Goal: Task Accomplishment & Management: Complete application form

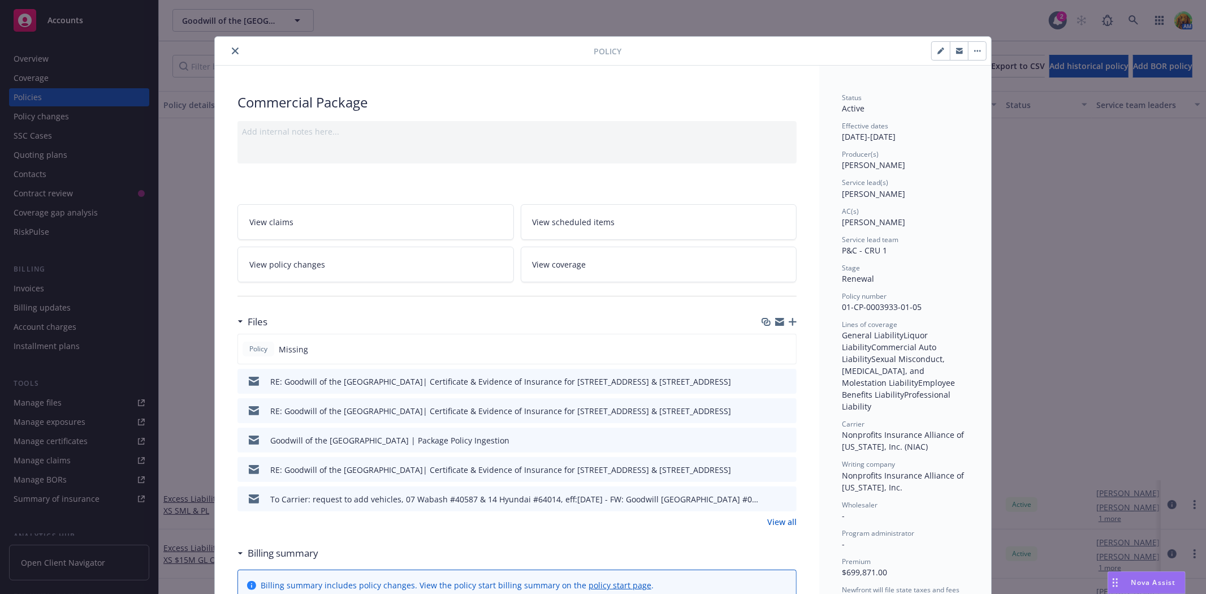
scroll to position [439, 0]
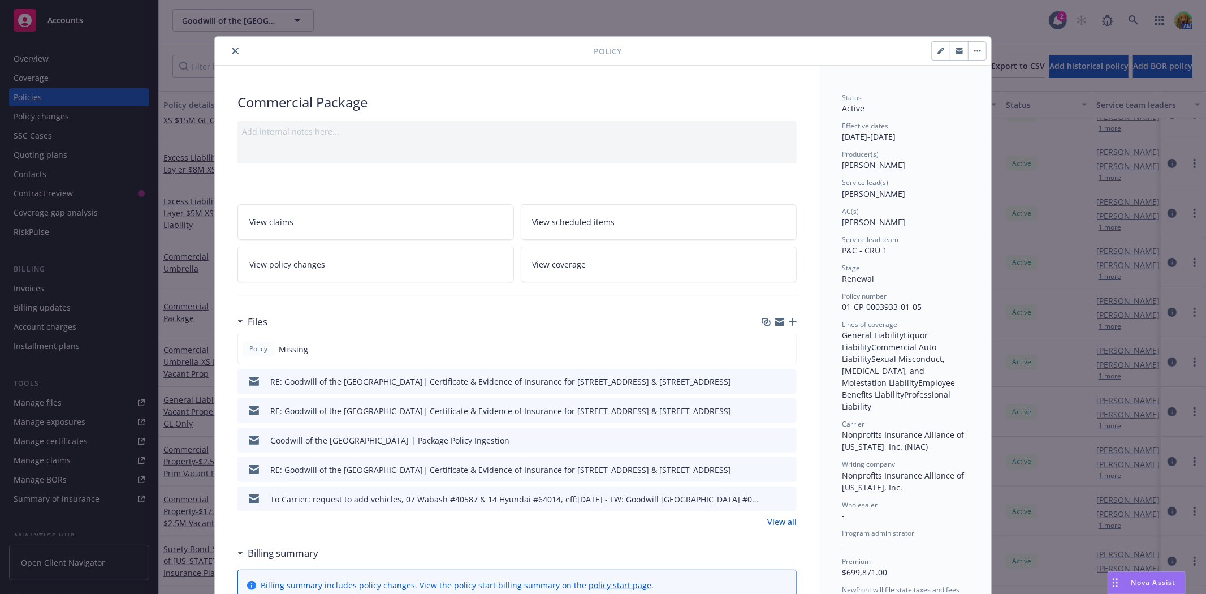
click at [789, 321] on icon "button" at bounding box center [793, 322] width 8 height 8
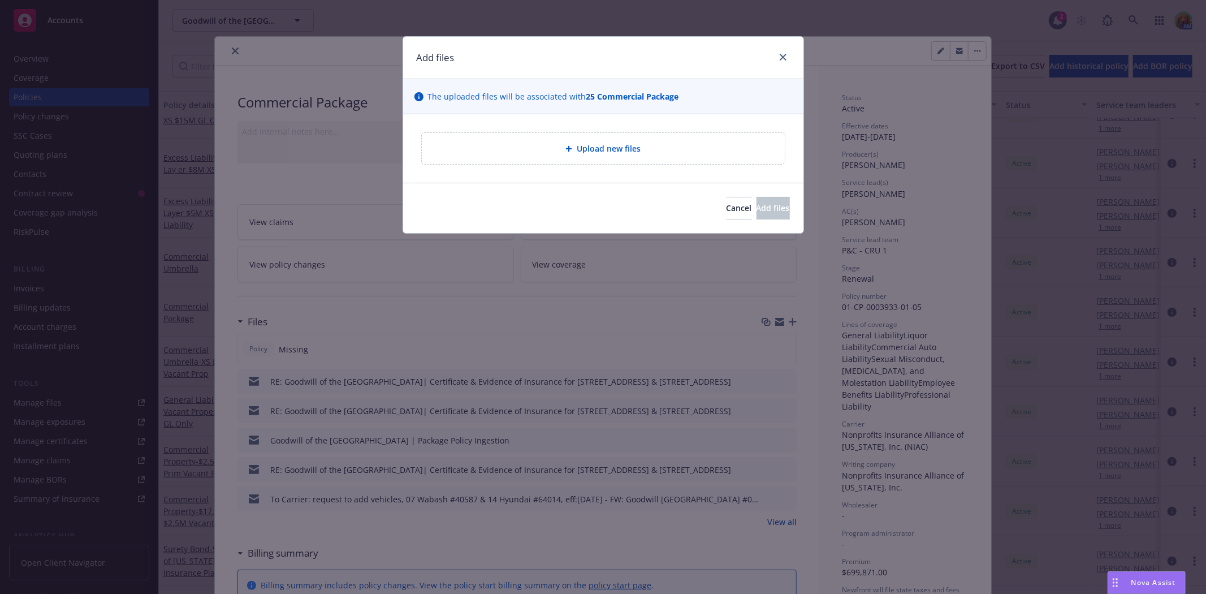
type textarea "x"
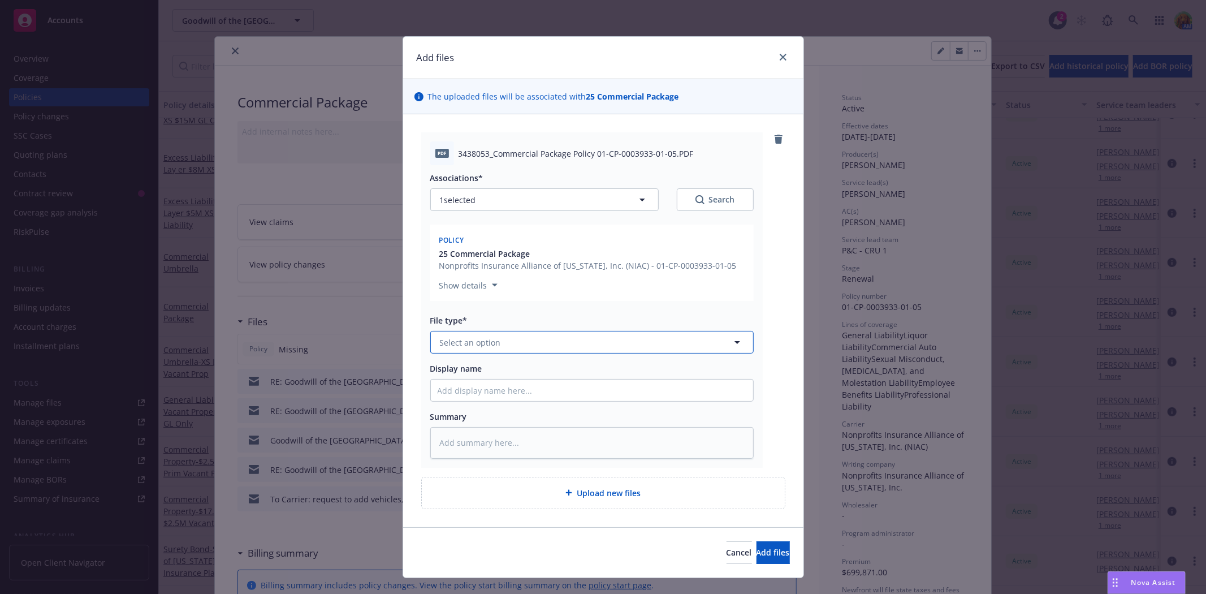
drag, startPoint x: 586, startPoint y: 343, endPoint x: 577, endPoint y: 338, distance: 9.6
click at [586, 343] on button "Select an option" at bounding box center [591, 342] width 323 height 23
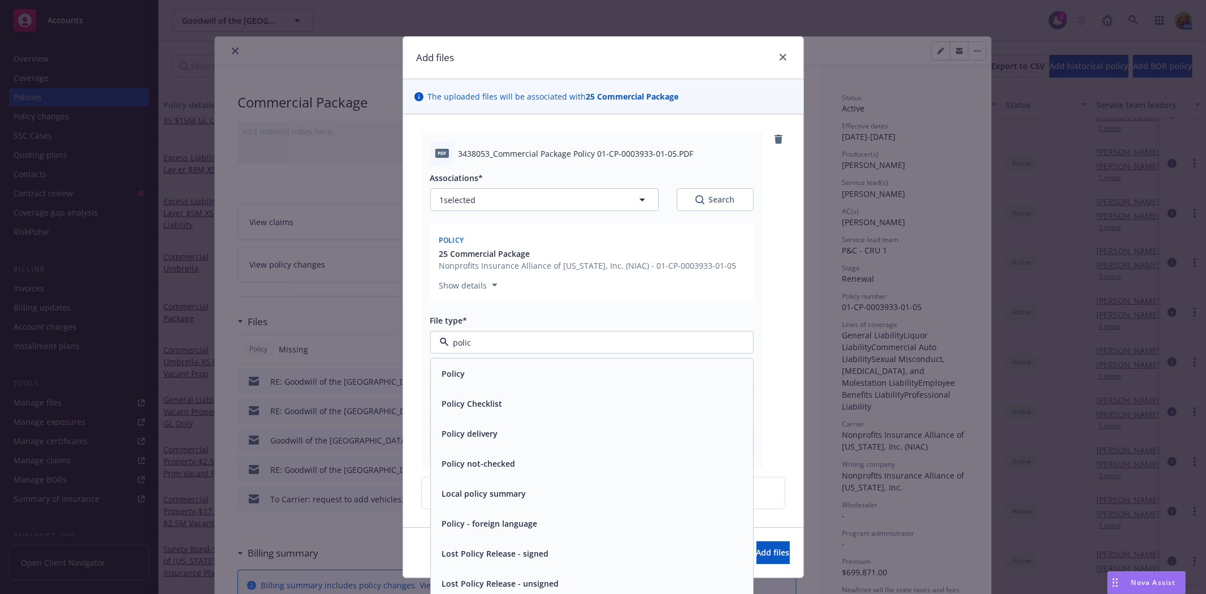
type input "policy"
click at [518, 366] on div "Policy" at bounding box center [592, 373] width 309 height 16
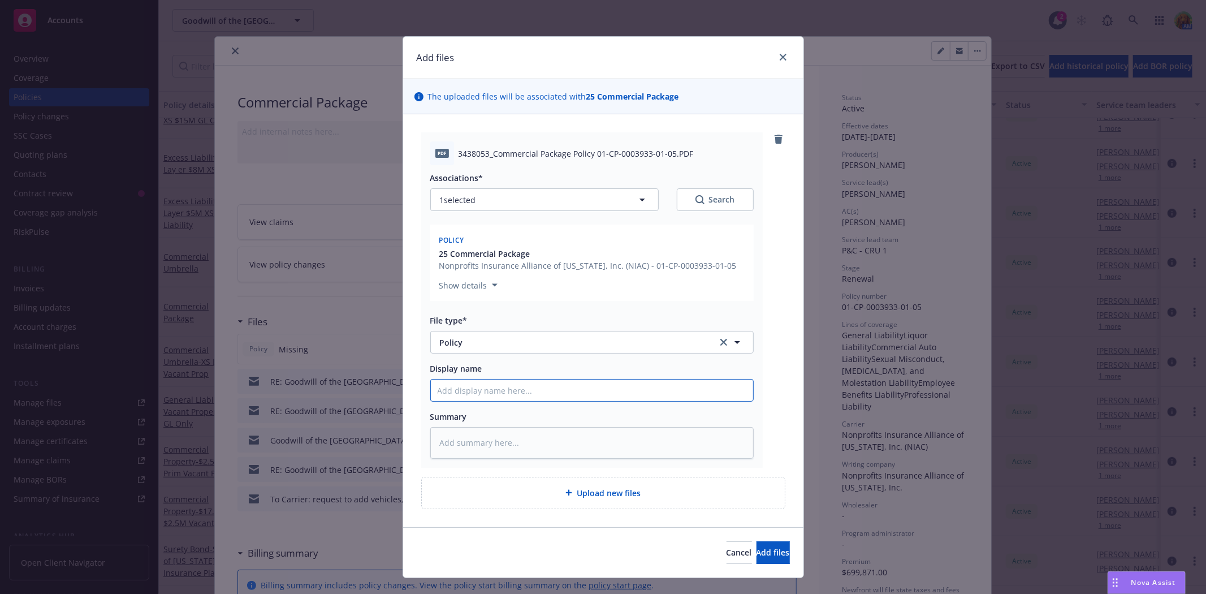
click at [554, 397] on input "Display name" at bounding box center [592, 389] width 322 height 21
type textarea "x"
type input "2"
type textarea "x"
type input "25"
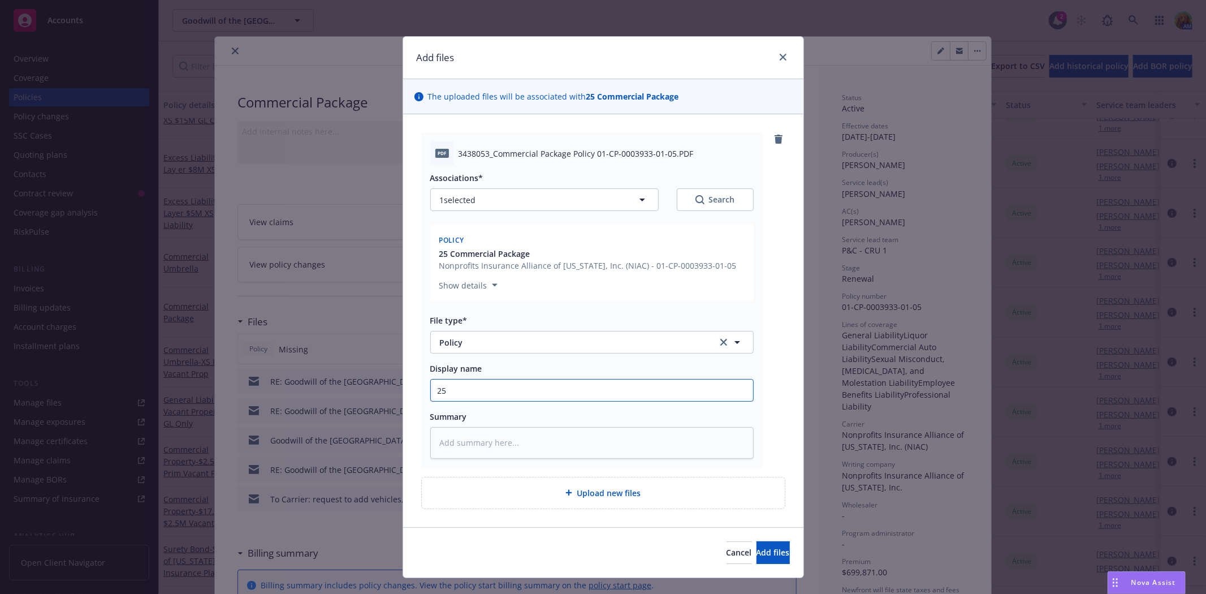
type textarea "x"
type input "25-"
type textarea "x"
type input "25-2"
type textarea "x"
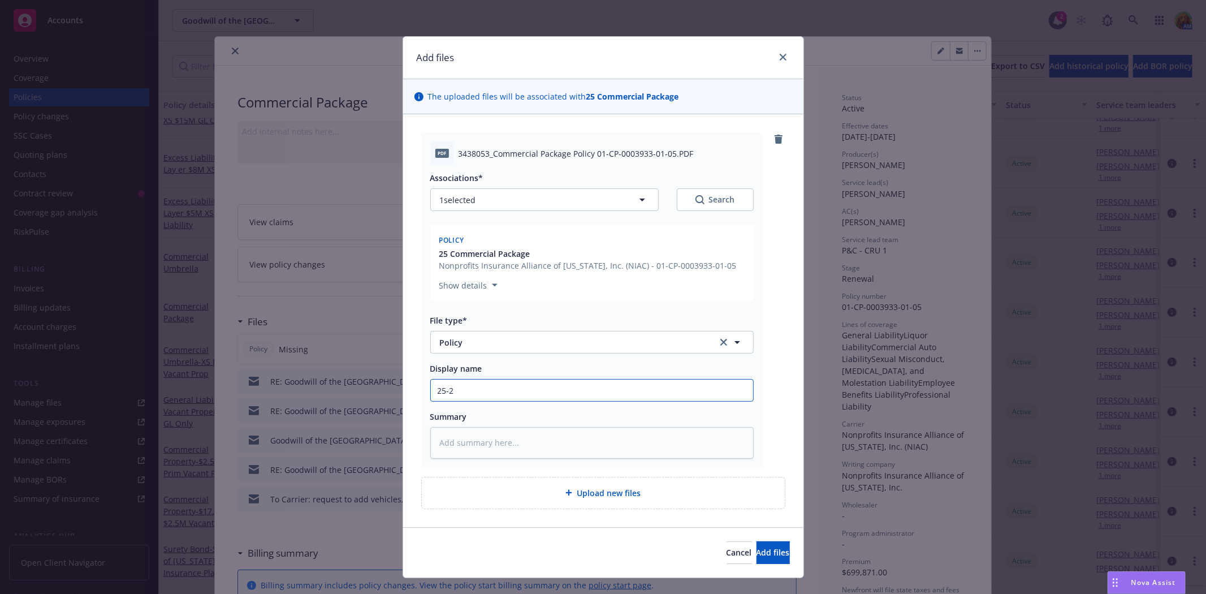
type input "25-26"
type textarea "x"
type input "25-26"
type textarea "x"
type input "25-26 P"
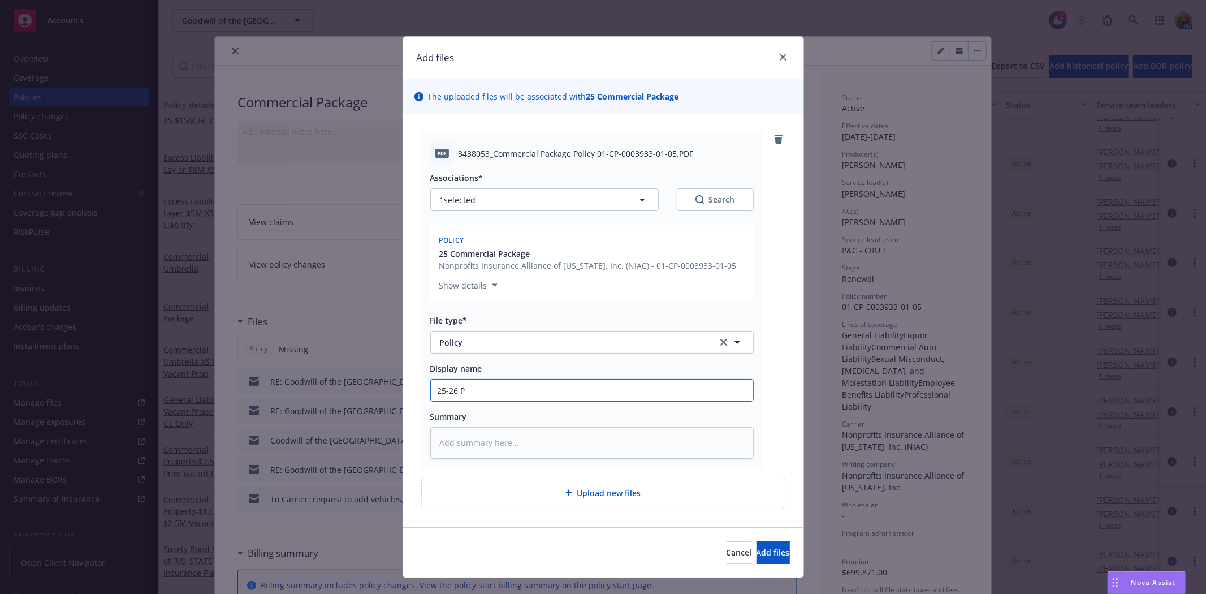
type textarea "x"
type input "25-26 Pa"
type textarea "x"
type input "25-26 Pac"
type textarea "x"
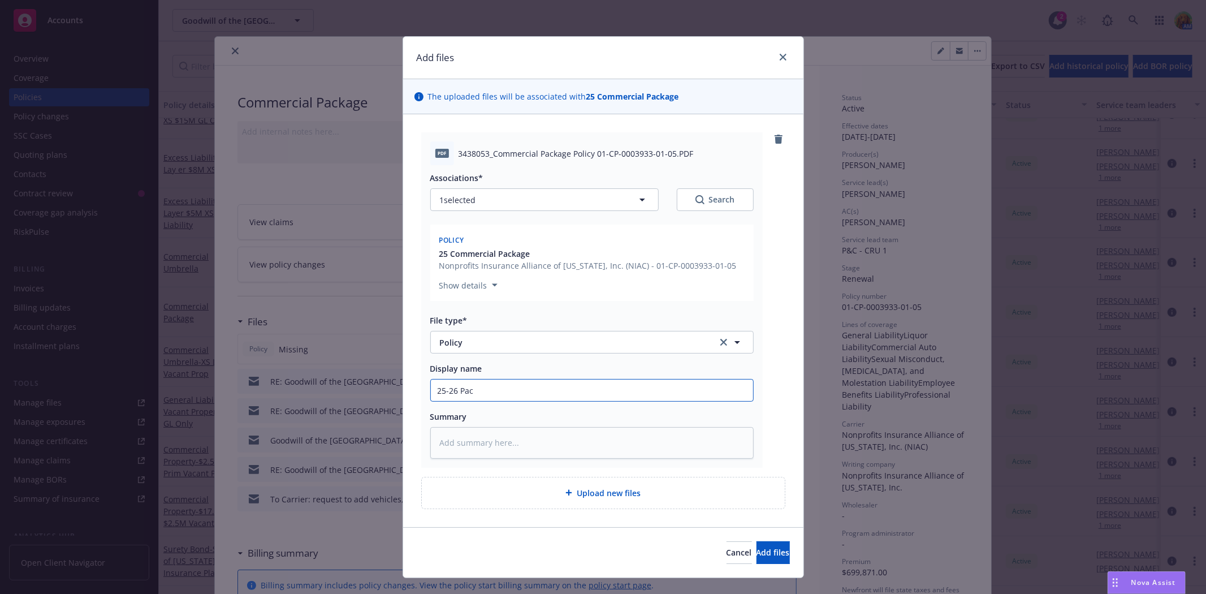
type input "25-26 Pack"
type textarea "x"
type input "25-26 Packa"
type textarea "x"
type input "25-26 Packag"
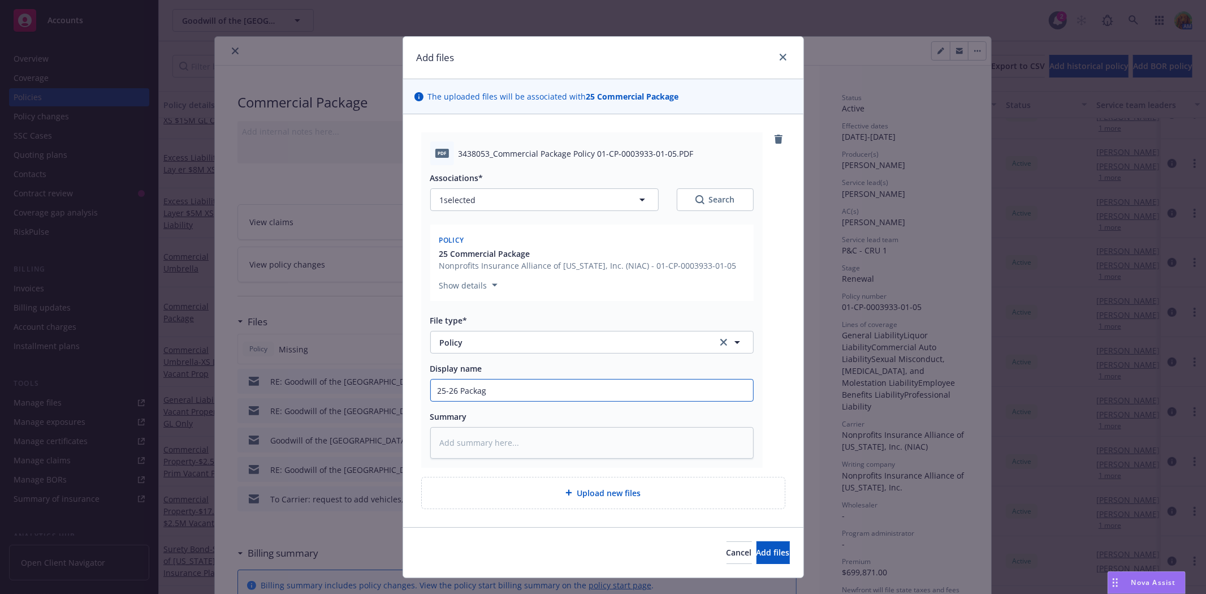
type textarea "x"
type input "25-26 Package"
type textarea "x"
type input "25-26 Package"
type textarea "x"
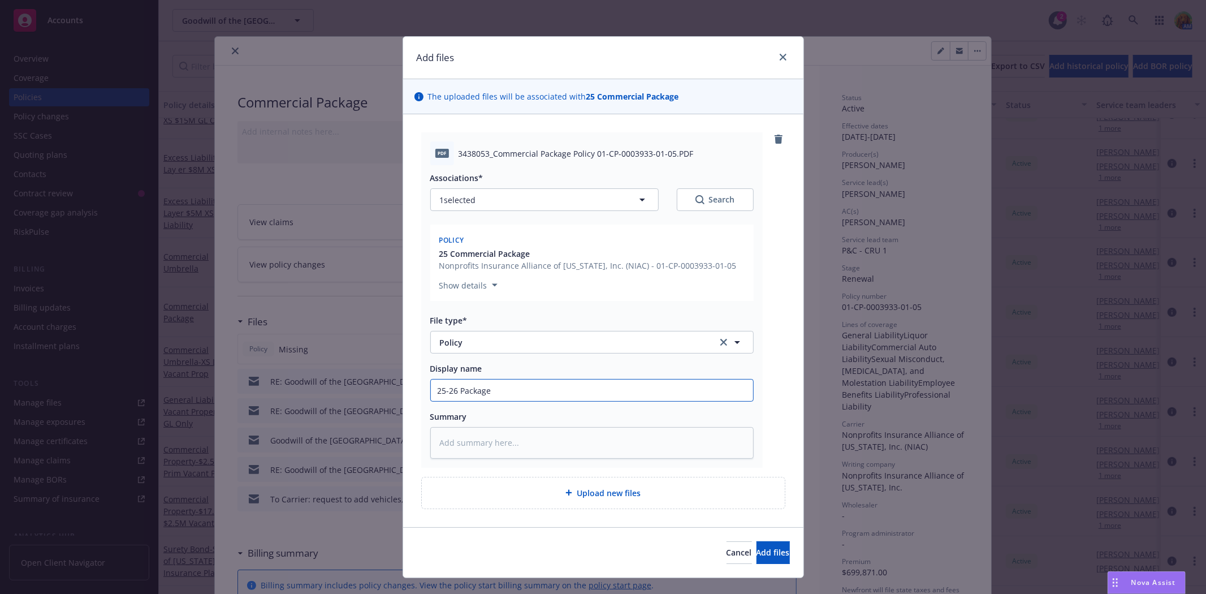
type input "25-26 Package P"
type textarea "x"
type input "25-26 Package Po"
type textarea "x"
type input "25-26 Package Pol"
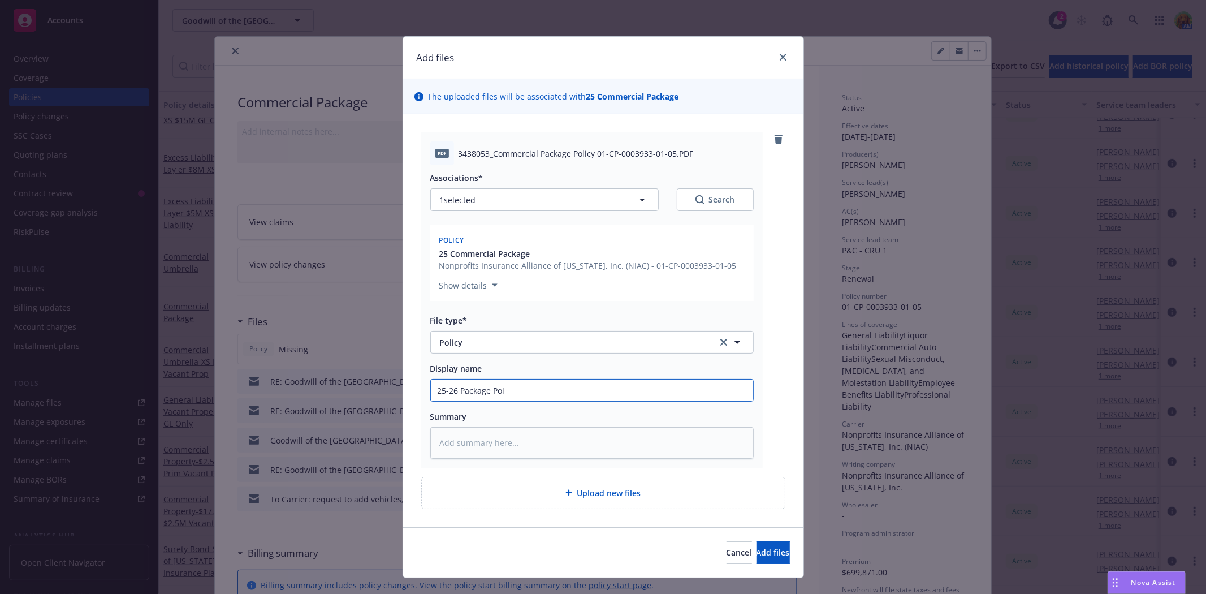
type textarea "x"
type input "25-26 Package Poli"
type textarea "x"
type input "25-26 Package Polic"
type textarea "x"
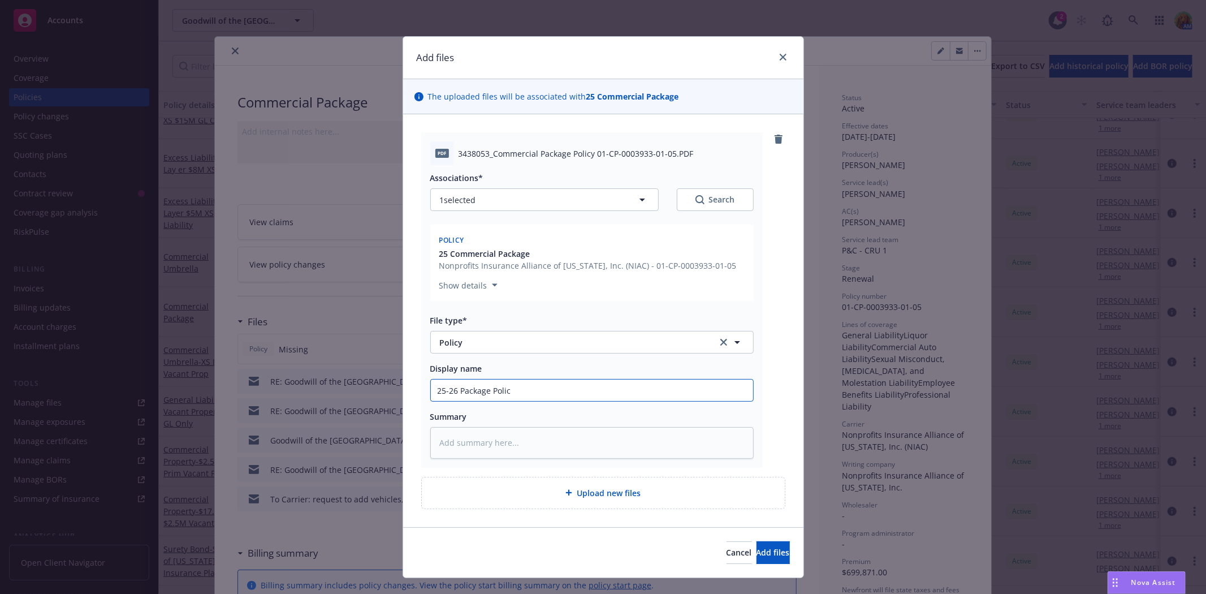
type input "25-26 Package Policy"
type textarea "x"
type input "25-26 Package Policy"
type textarea "x"
type input "25-26 Package Policy E"
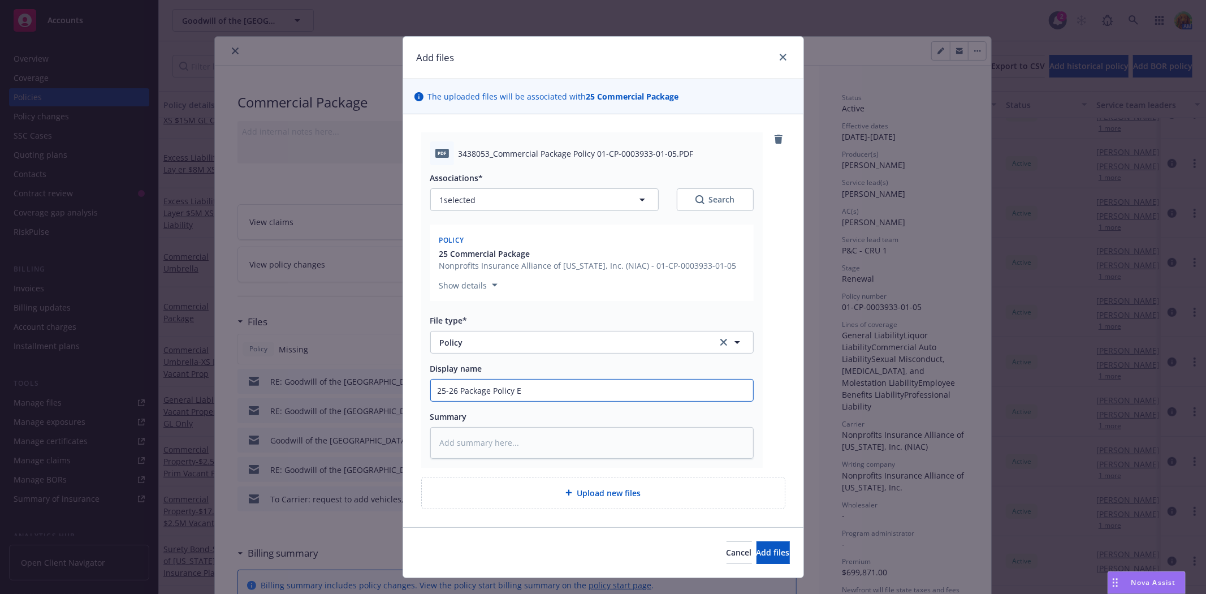
type textarea "x"
type input "25-26 Package Policy Ef"
type textarea "x"
type input "25-26 Package Policy Eff"
type textarea "x"
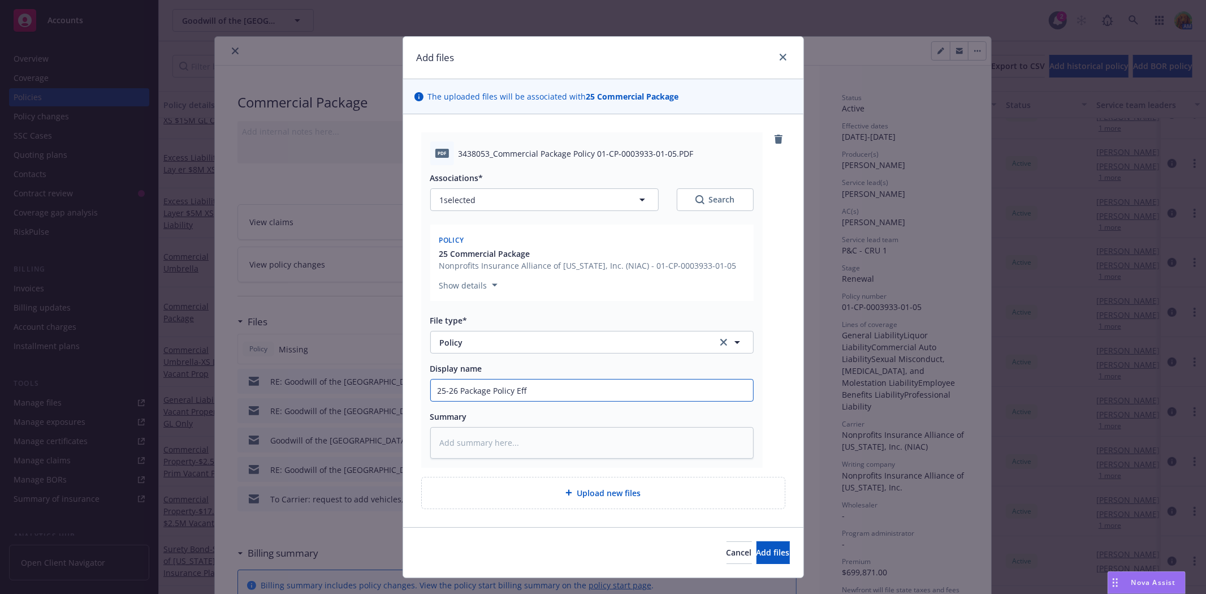
type input "25-26 Package Policy Eff"
type textarea "x"
type input "25-26 Package Policy Eff 8"
type textarea "x"
type input "25-26 Package Policy Eff 8/"
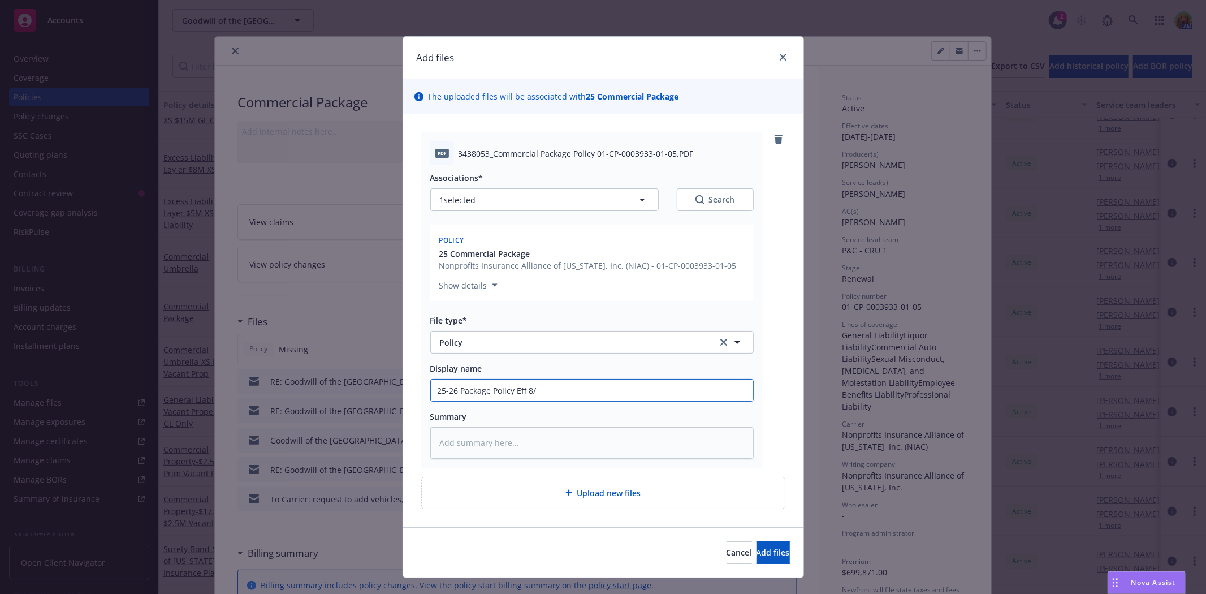
type textarea "x"
type input "25-26 Package Policy Eff 8/1"
type textarea "x"
type input "25-26 Package Policy Eff 8/14"
type textarea "x"
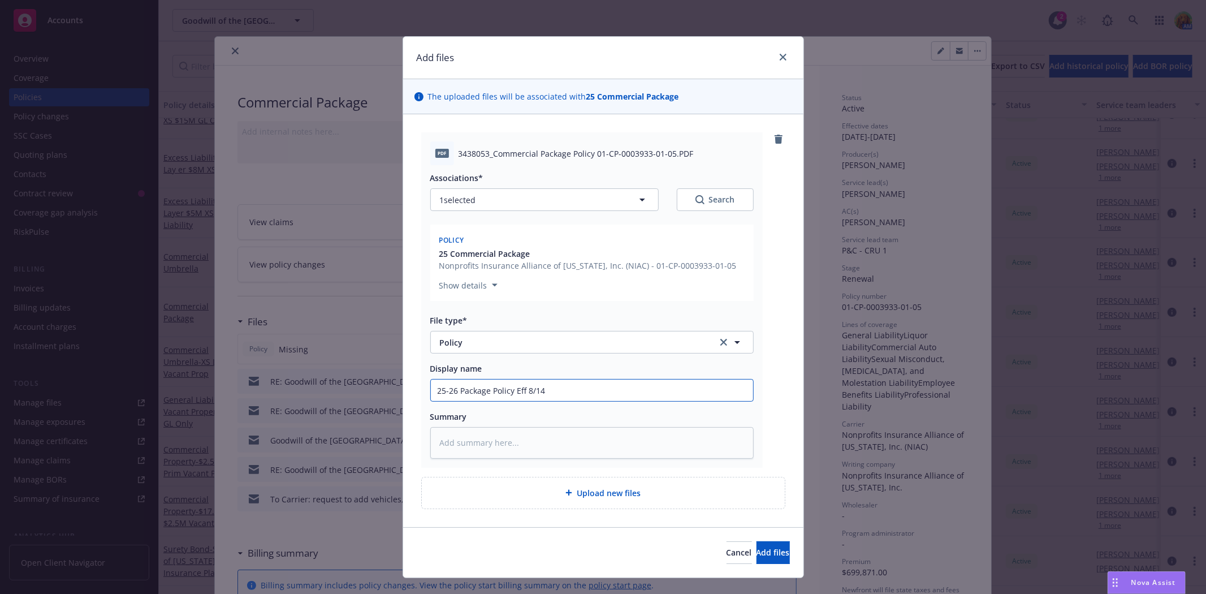
type input "25-26 Package Policy Eff 8/14/"
type textarea "x"
type input "25-26 Package Policy Eff 8/14/2"
type textarea "x"
type input "25-26 Package Policy Eff [DATE]"
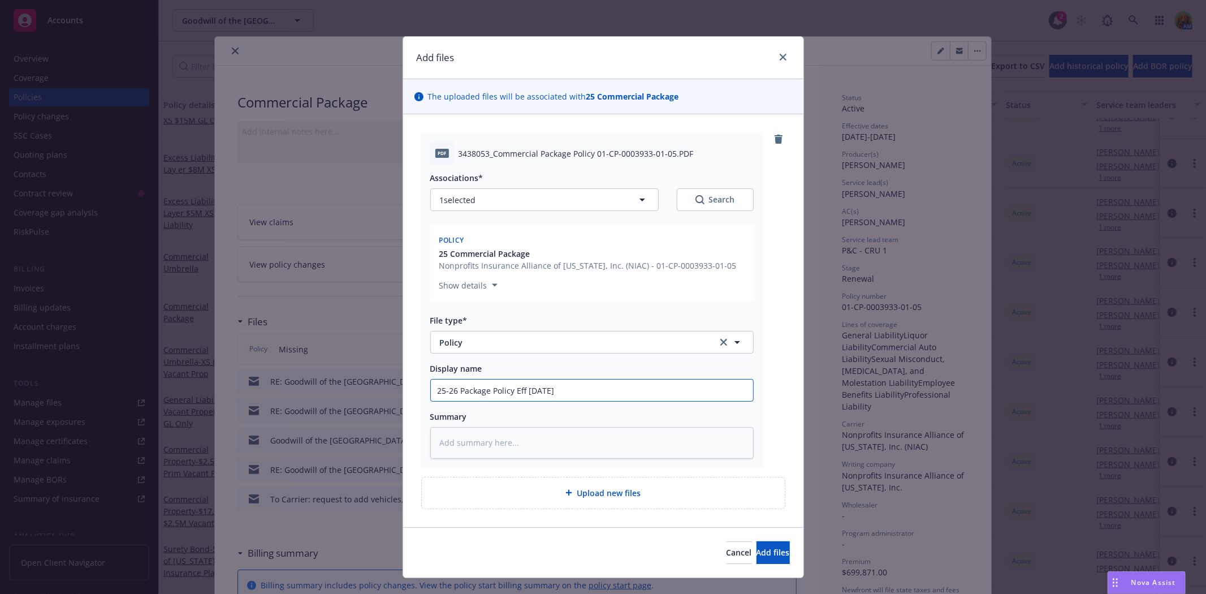
type textarea "x"
type input "25-26 Package Policy Eff [DATE]"
type textarea "x"
type input "25-26 Package Policy Eff [DATE] N"
type textarea "x"
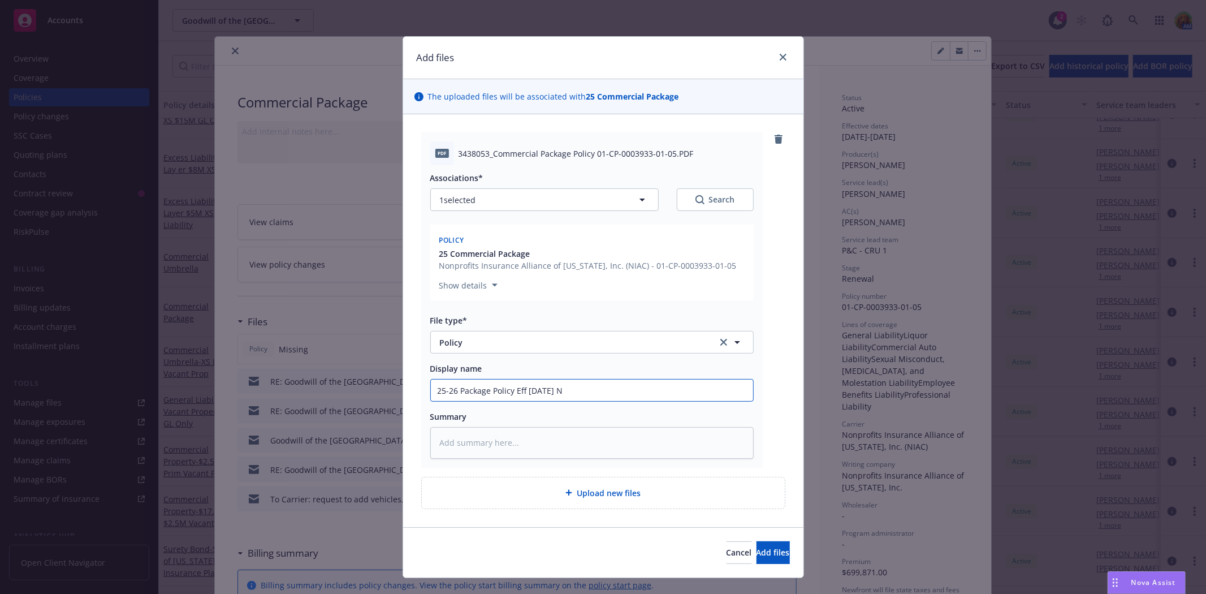
type input "25-26 Package Policy Eff [DATE] NI"
type textarea "x"
type input "25-26 Package Policy Eff [DATE] NIA"
type textarea "x"
type input "25-26 Package Policy Eff [DATE] NIAC"
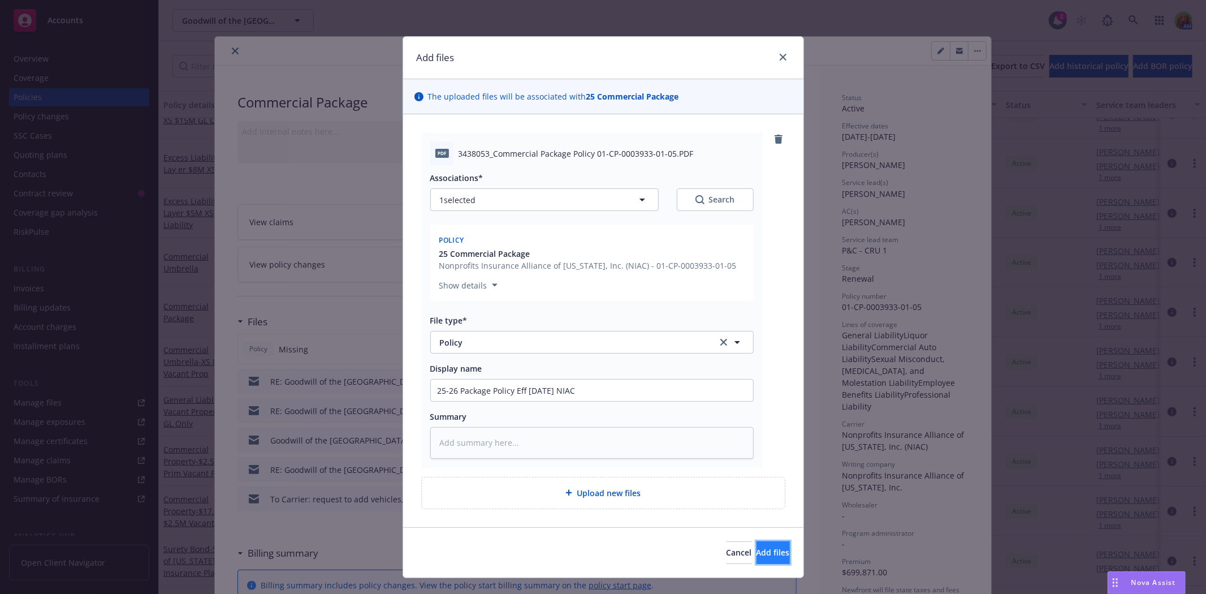
click at [764, 551] on span "Add files" at bounding box center [773, 552] width 33 height 11
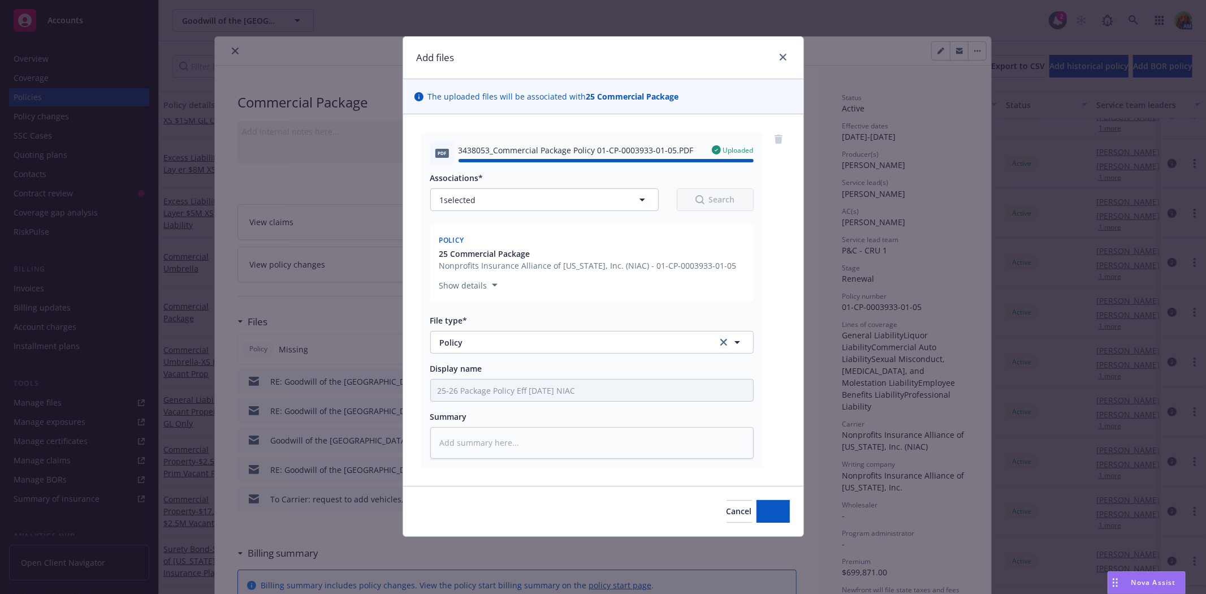
type textarea "x"
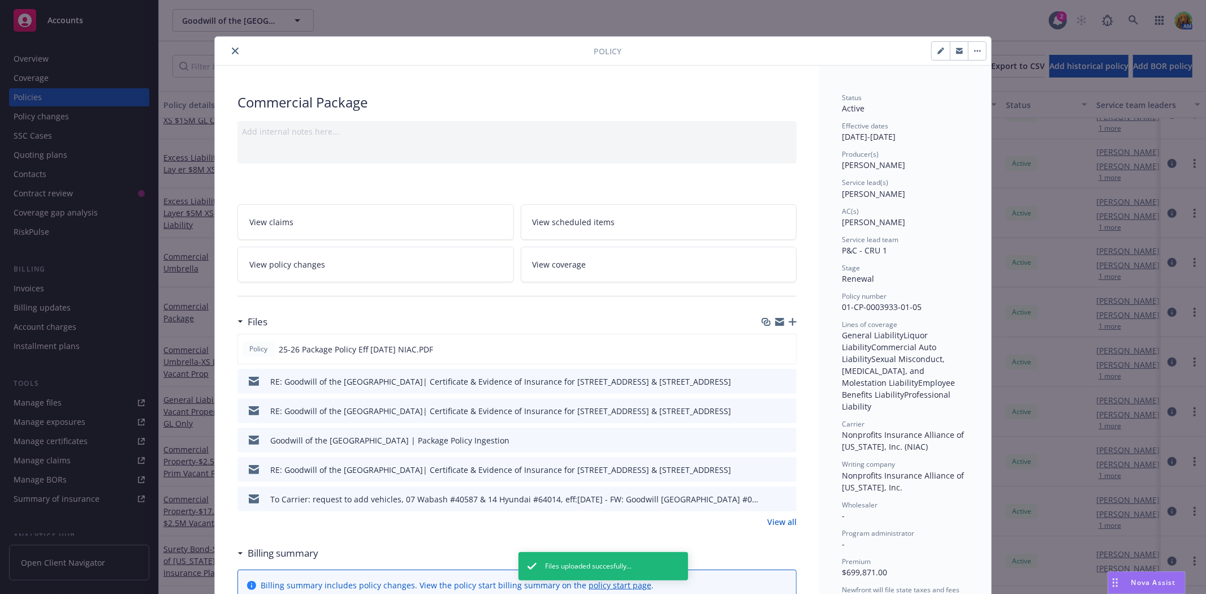
click at [232, 51] on icon "close" at bounding box center [235, 50] width 7 height 7
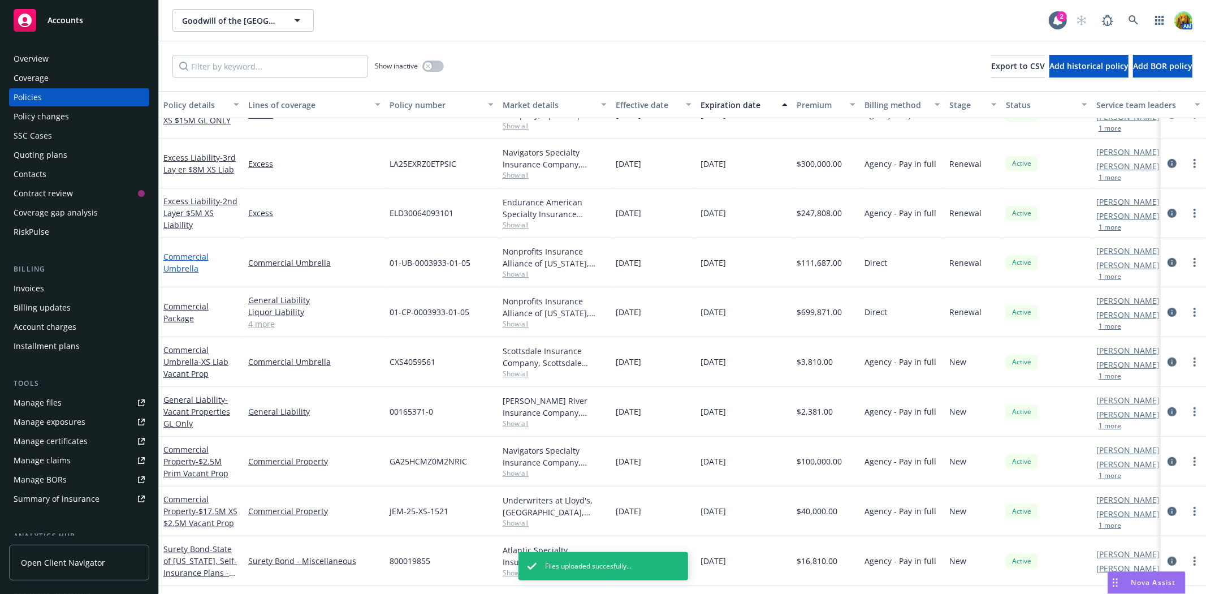
click at [190, 255] on link "Commercial Umbrella" at bounding box center [185, 262] width 45 height 23
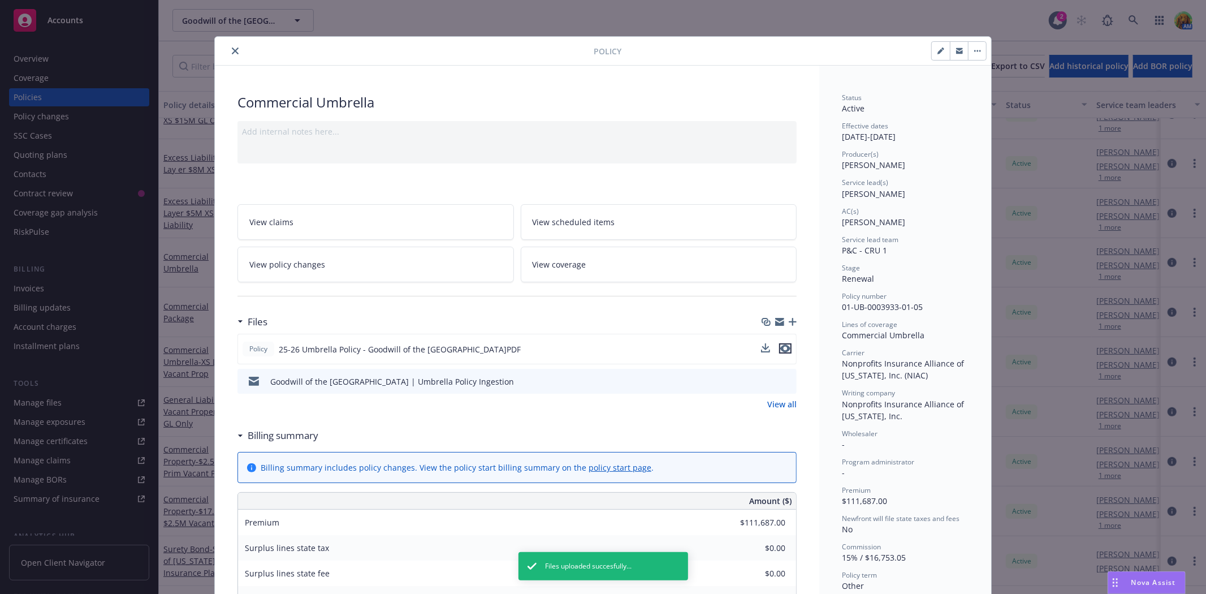
click at [786, 345] on icon "preview file" at bounding box center [785, 348] width 10 height 8
click at [232, 47] on icon "close" at bounding box center [235, 50] width 7 height 7
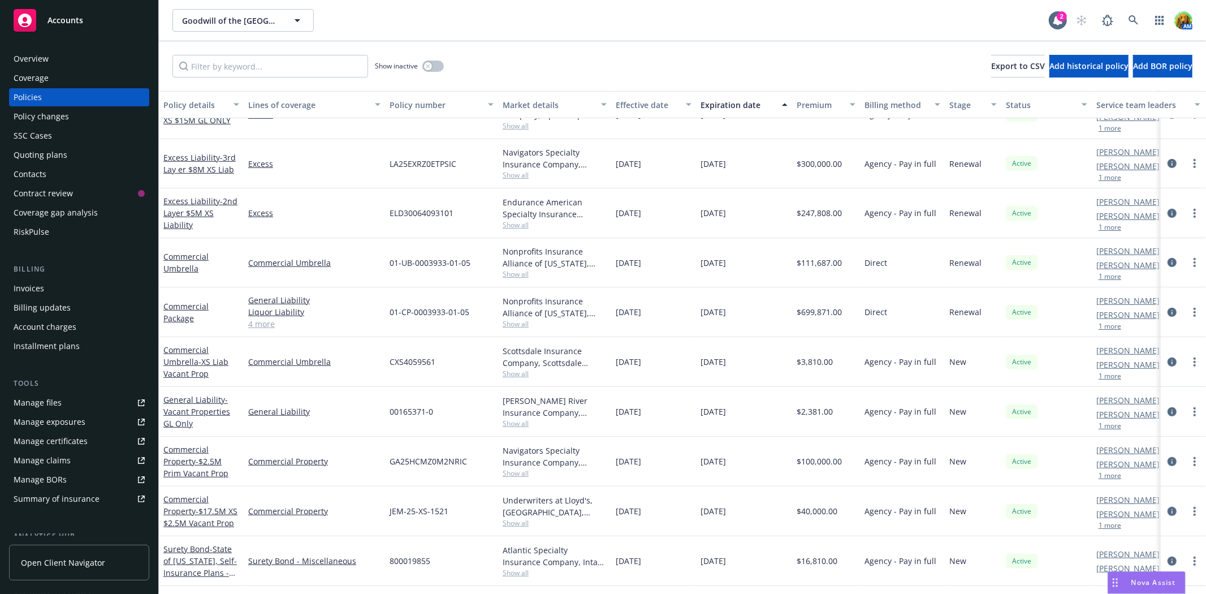
click at [190, 300] on div "Commercial Package" at bounding box center [201, 312] width 85 height 50
click at [190, 305] on link "Commercial Package" at bounding box center [185, 312] width 45 height 23
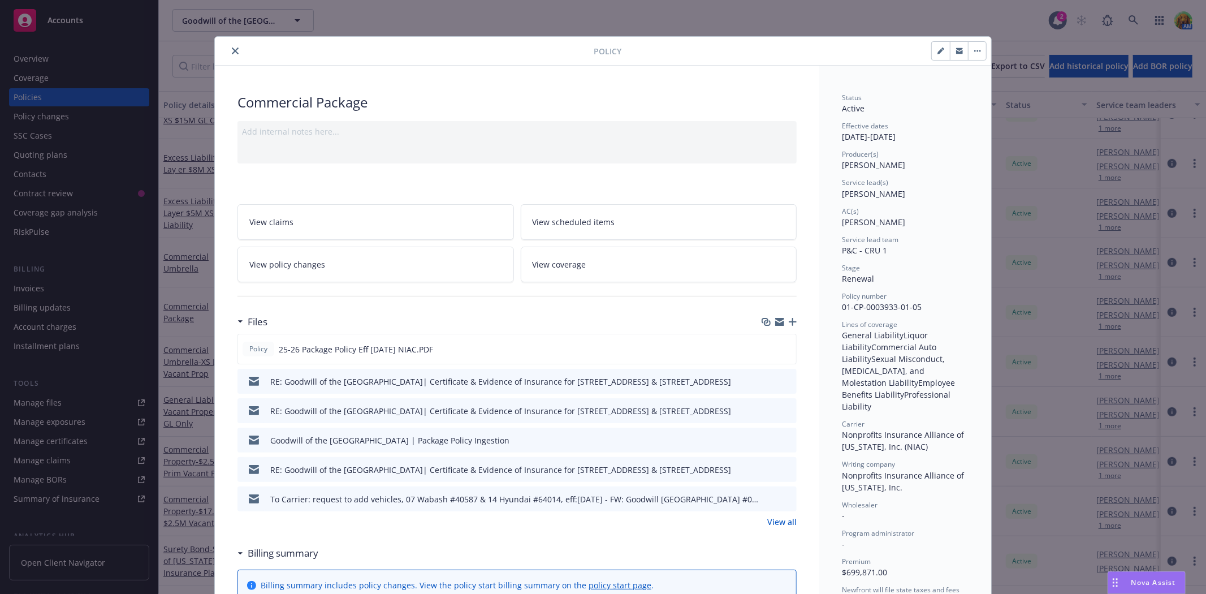
scroll to position [34, 0]
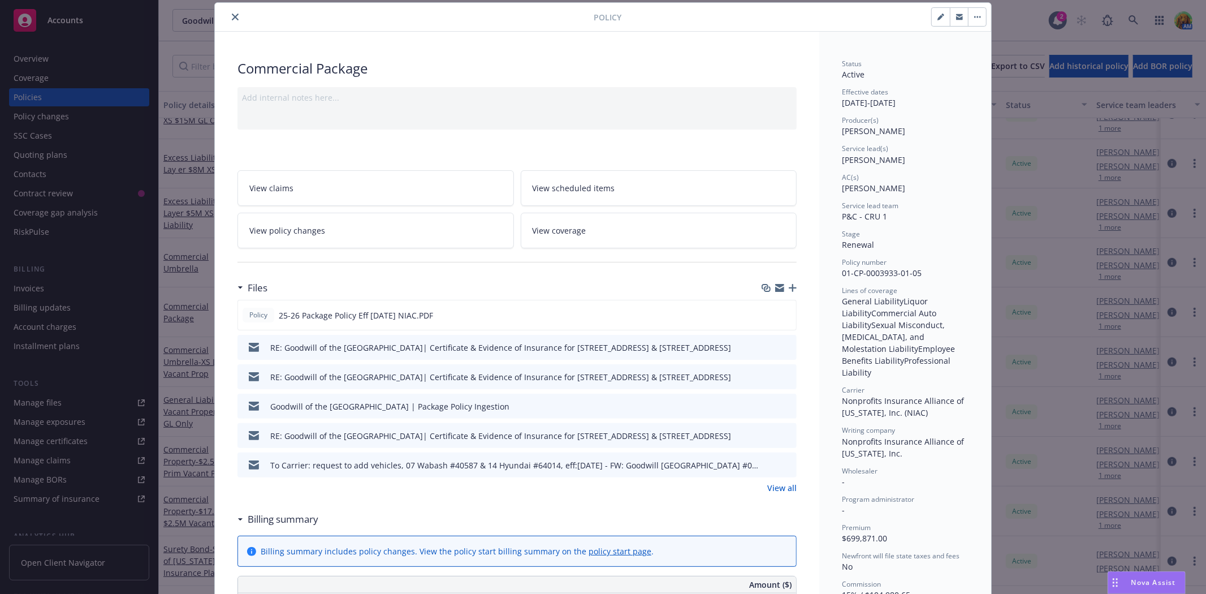
click at [402, 409] on div "Goodwill of the [GEOGRAPHIC_DATA] | Package Policy Ingestion" at bounding box center [389, 406] width 239 height 12
click at [790, 404] on div "Goodwill of the [GEOGRAPHIC_DATA] | Package Policy Ingestion" at bounding box center [516, 406] width 559 height 25
click at [781, 404] on icon "preview file" at bounding box center [786, 405] width 10 height 8
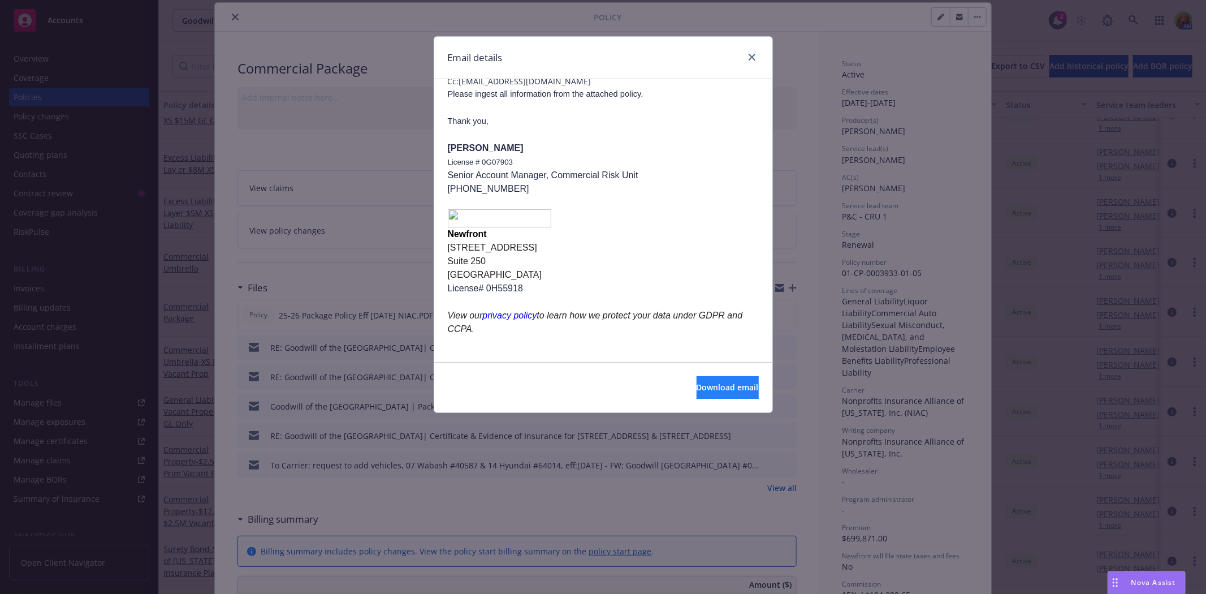
scroll to position [83, 0]
click at [705, 394] on button "Download email" at bounding box center [728, 387] width 62 height 23
click at [755, 47] on div "Email details" at bounding box center [603, 58] width 338 height 42
click at [753, 50] on link "close" at bounding box center [752, 57] width 14 height 14
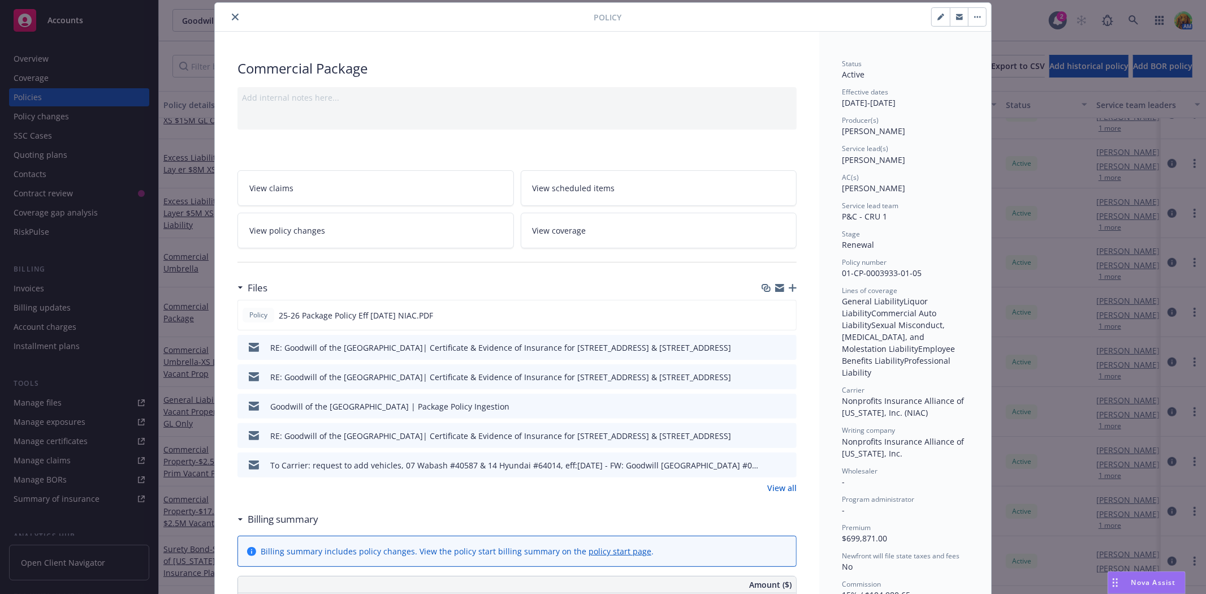
click at [865, 20] on div at bounding box center [803, 16] width 365 height 19
click at [783, 315] on icon "preview file" at bounding box center [785, 314] width 10 height 8
